Goal: Check status

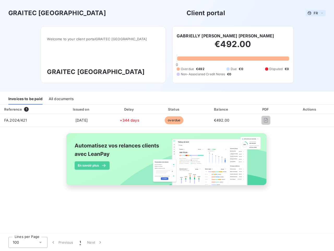
click at [316, 13] on span "FR" at bounding box center [316, 13] width 4 height 4
click at [223, 36] on h6 "GABRIELLY [PERSON_NAME] [PERSON_NAME]" at bounding box center [226, 36] width 98 height 6
click at [25, 99] on div "Invoices to be paid" at bounding box center [25, 98] width 34 height 11
click at [61, 99] on div "All documents" at bounding box center [61, 98] width 25 height 11
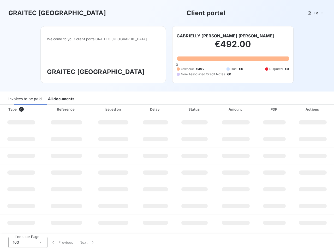
click at [27, 109] on div "Type 0" at bounding box center [23, 109] width 36 height 5
click at [81, 109] on div at bounding box center [82, 109] width 5 height 5
click at [129, 109] on div at bounding box center [128, 109] width 5 height 5
click at [176, 109] on div "Status" at bounding box center [195, 109] width 38 height 5
click at [222, 109] on div "Amount" at bounding box center [236, 109] width 41 height 5
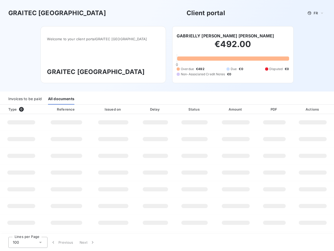
click at [266, 109] on div "PDF" at bounding box center [274, 109] width 32 height 5
